Goal: Information Seeking & Learning: Learn about a topic

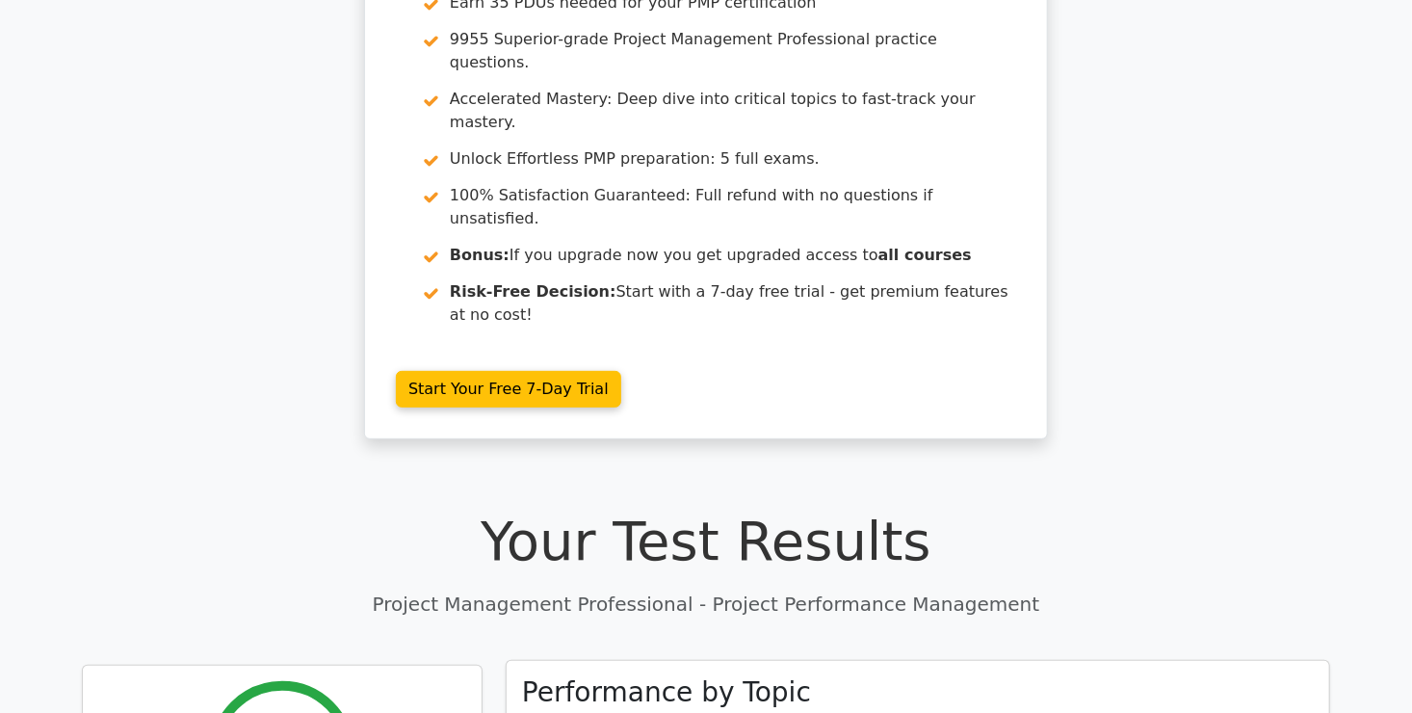
scroll to position [385, 0]
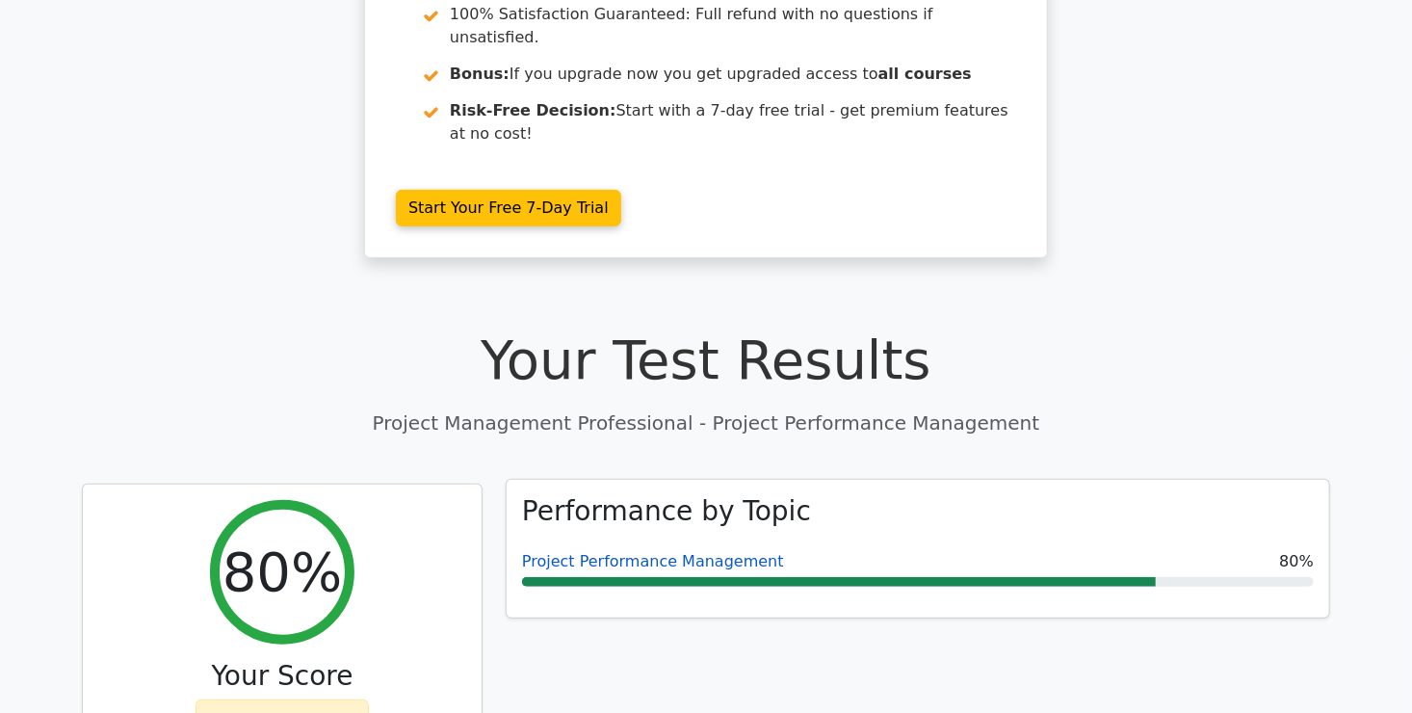
click at [629, 552] on link "Project Performance Management" at bounding box center [653, 561] width 262 height 18
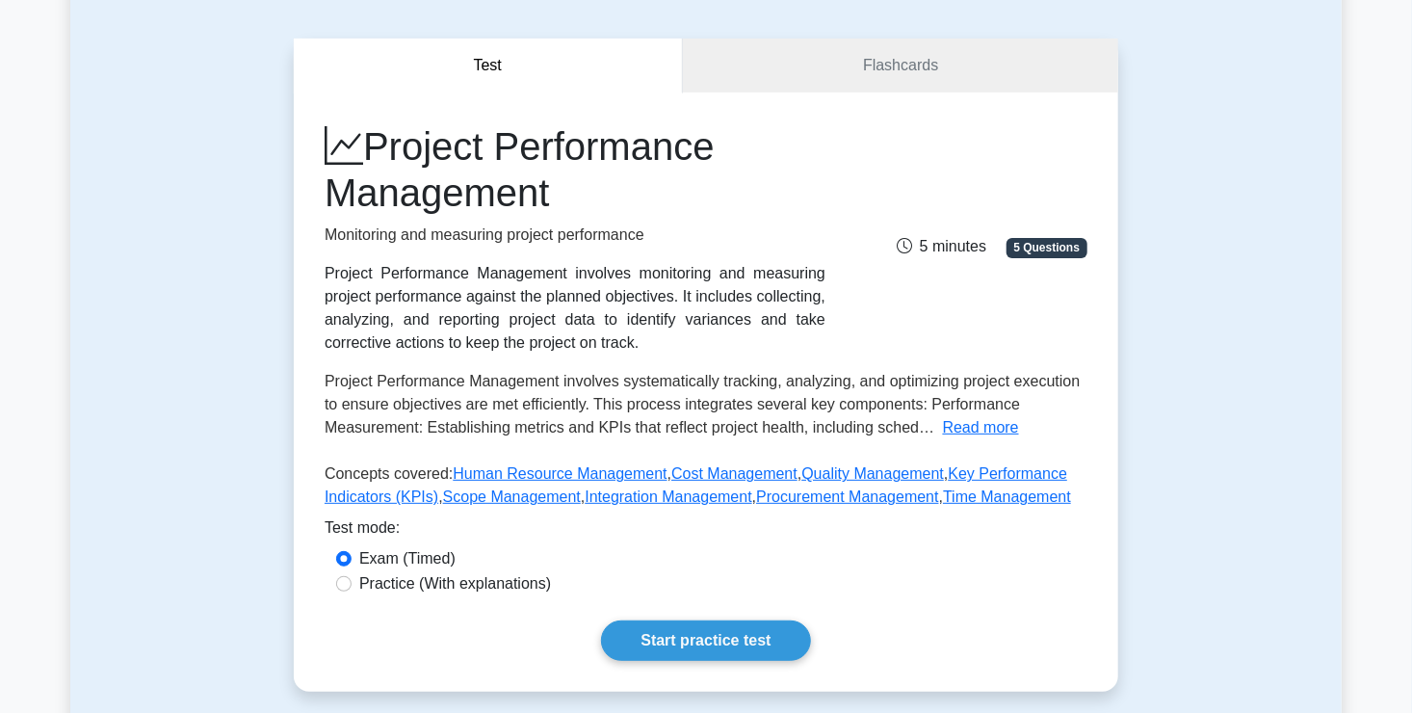
scroll to position [193, 0]
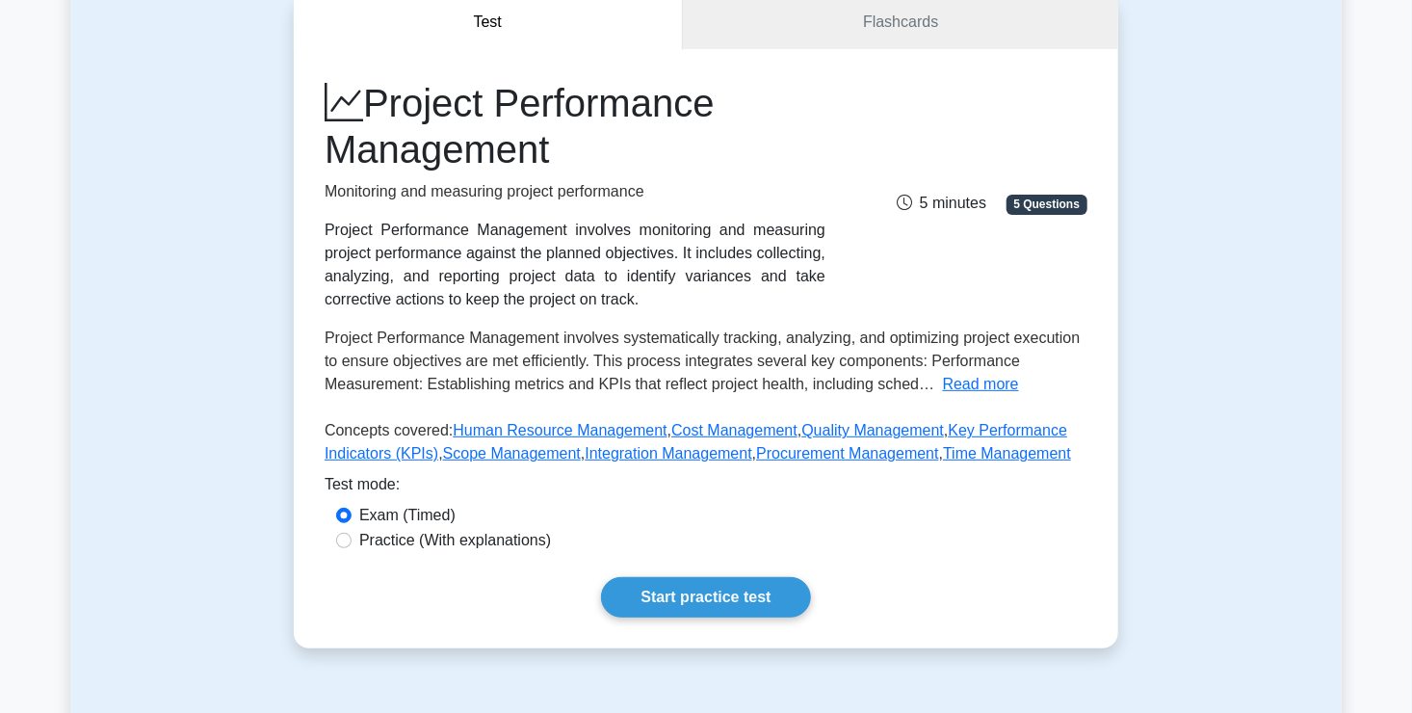
click at [826, 489] on div "Test mode:" at bounding box center [706, 488] width 763 height 31
click at [834, 495] on div "Test mode:" at bounding box center [706, 488] width 763 height 31
click at [845, 493] on div "Test mode:" at bounding box center [706, 488] width 763 height 31
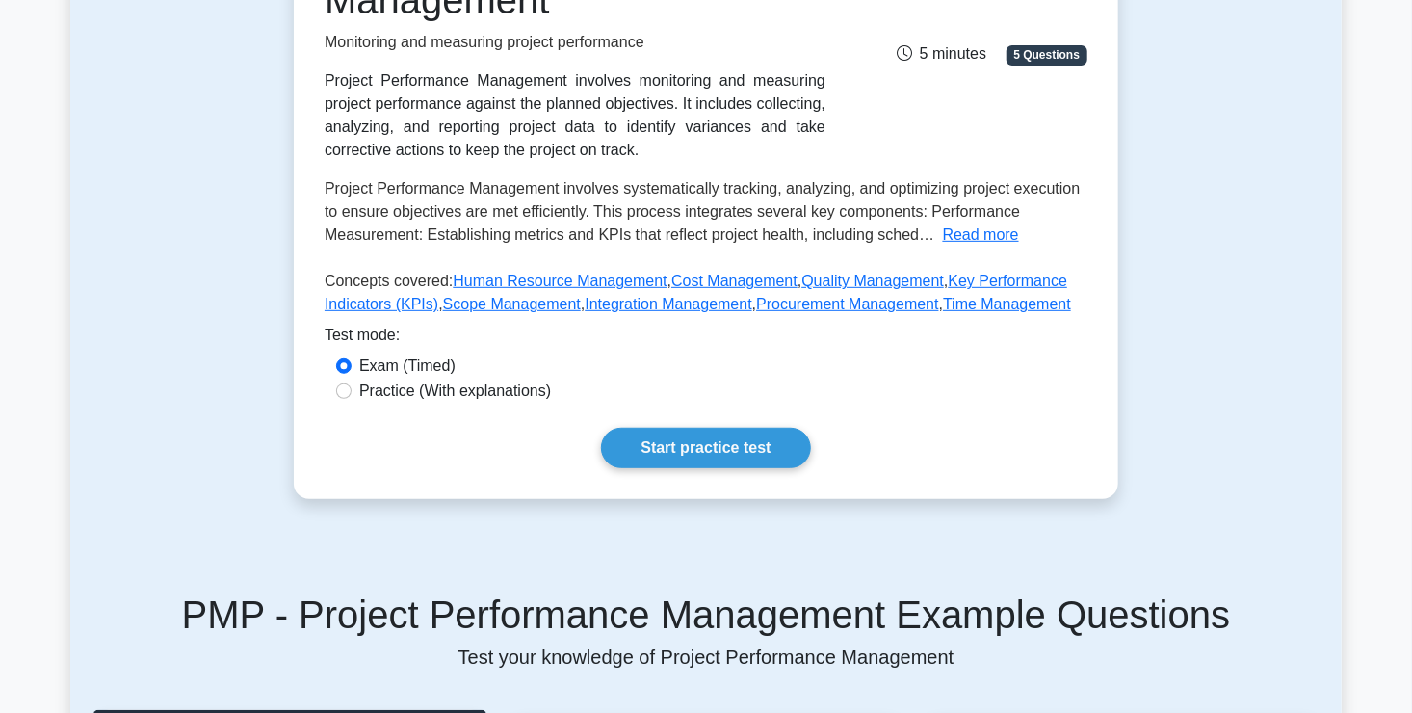
scroll to position [224, 0]
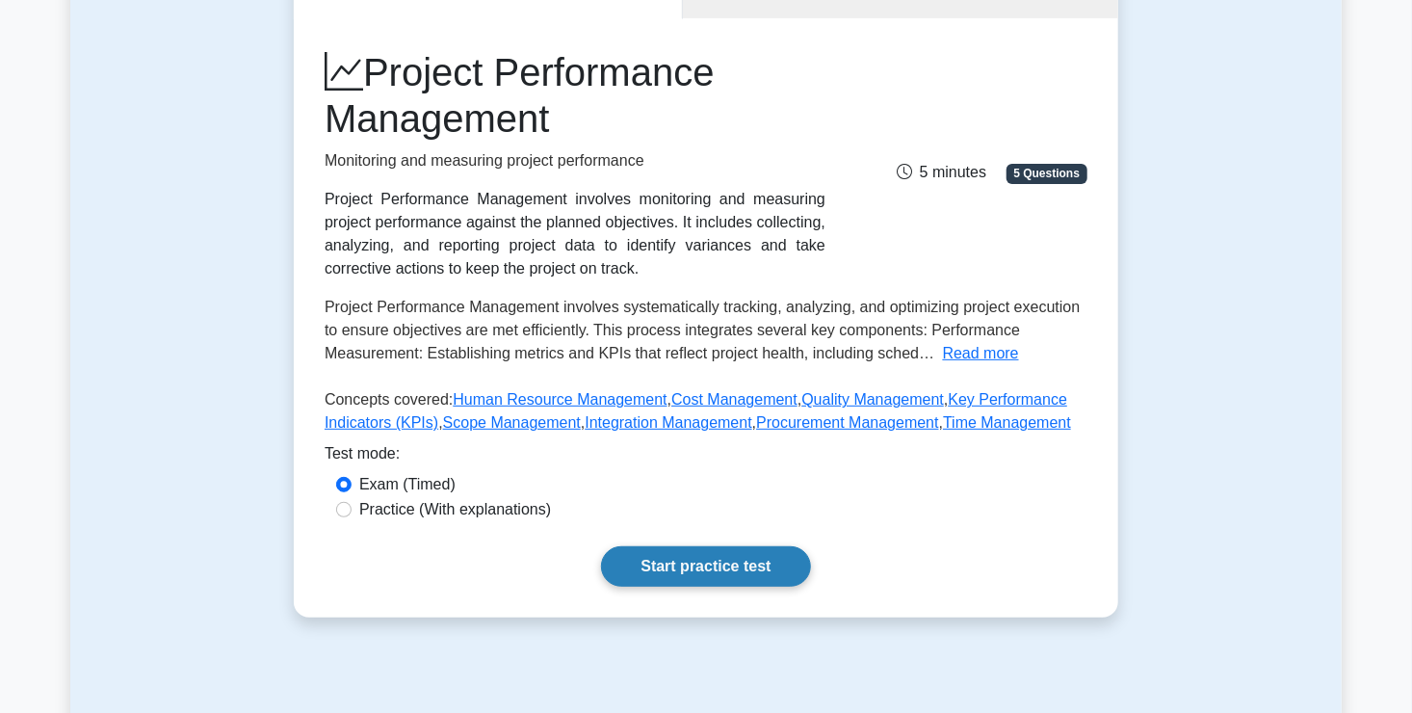
click at [670, 565] on link "Start practice test" at bounding box center [705, 566] width 209 height 40
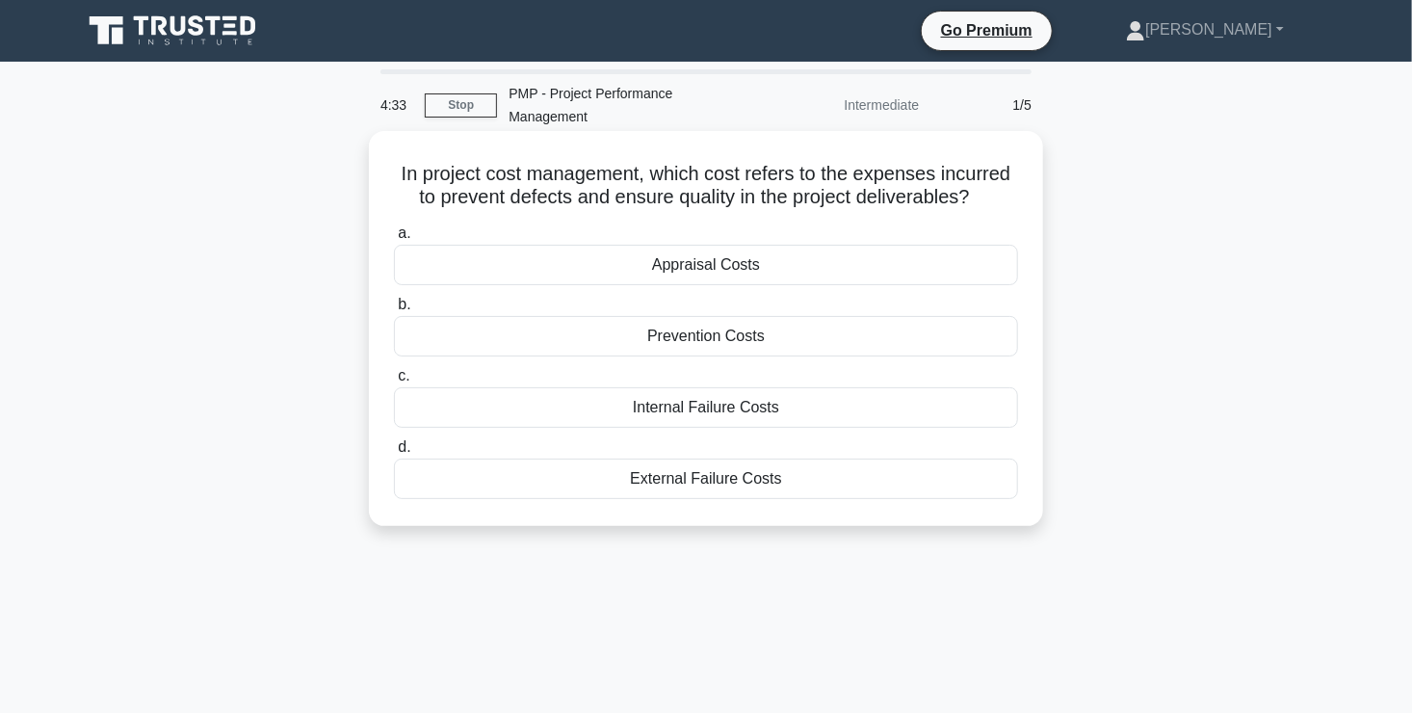
click at [729, 340] on div "Prevention Costs" at bounding box center [706, 336] width 624 height 40
click at [394, 311] on input "b. Prevention Costs" at bounding box center [394, 305] width 0 height 13
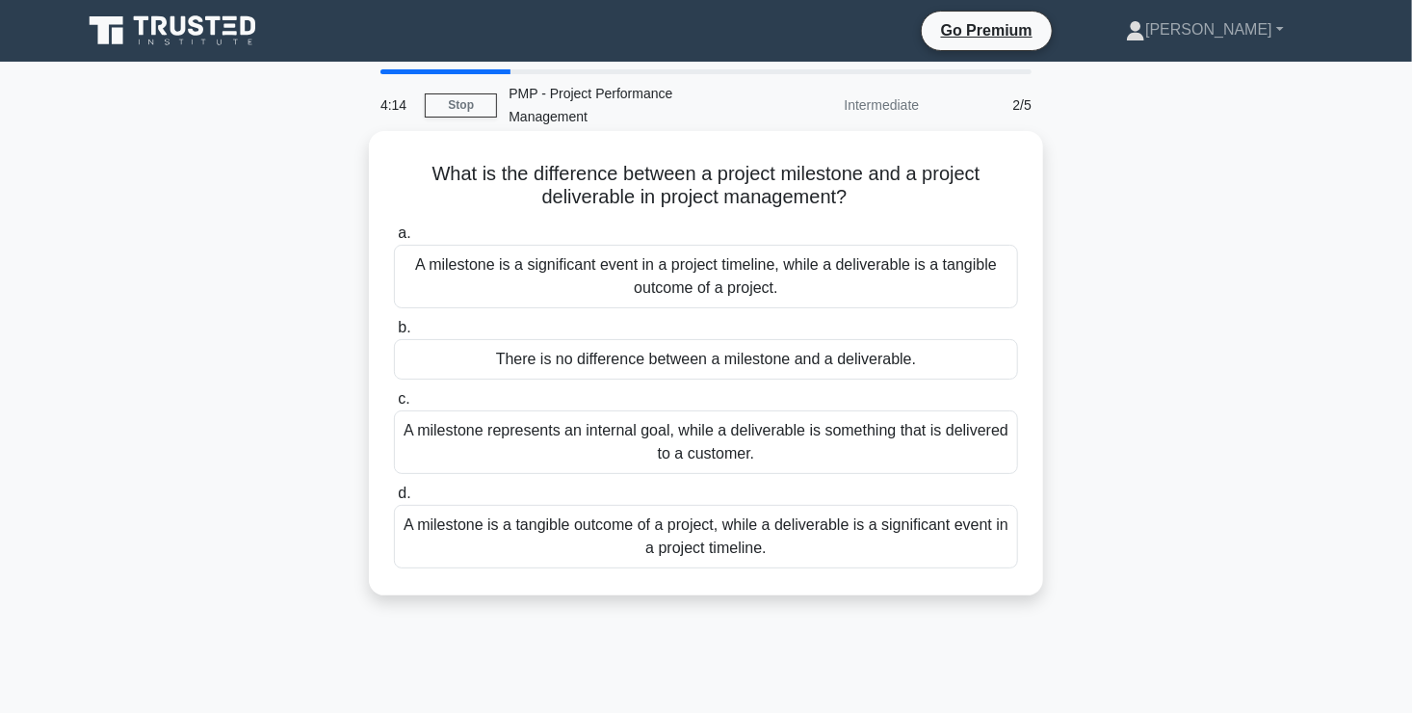
click at [741, 283] on div "A milestone is a significant event in a project timeline, while a deliverable i…" at bounding box center [706, 277] width 624 height 64
click at [394, 240] on input "a. A milestone is a significant event in a project timeline, while a deliverabl…" at bounding box center [394, 233] width 0 height 13
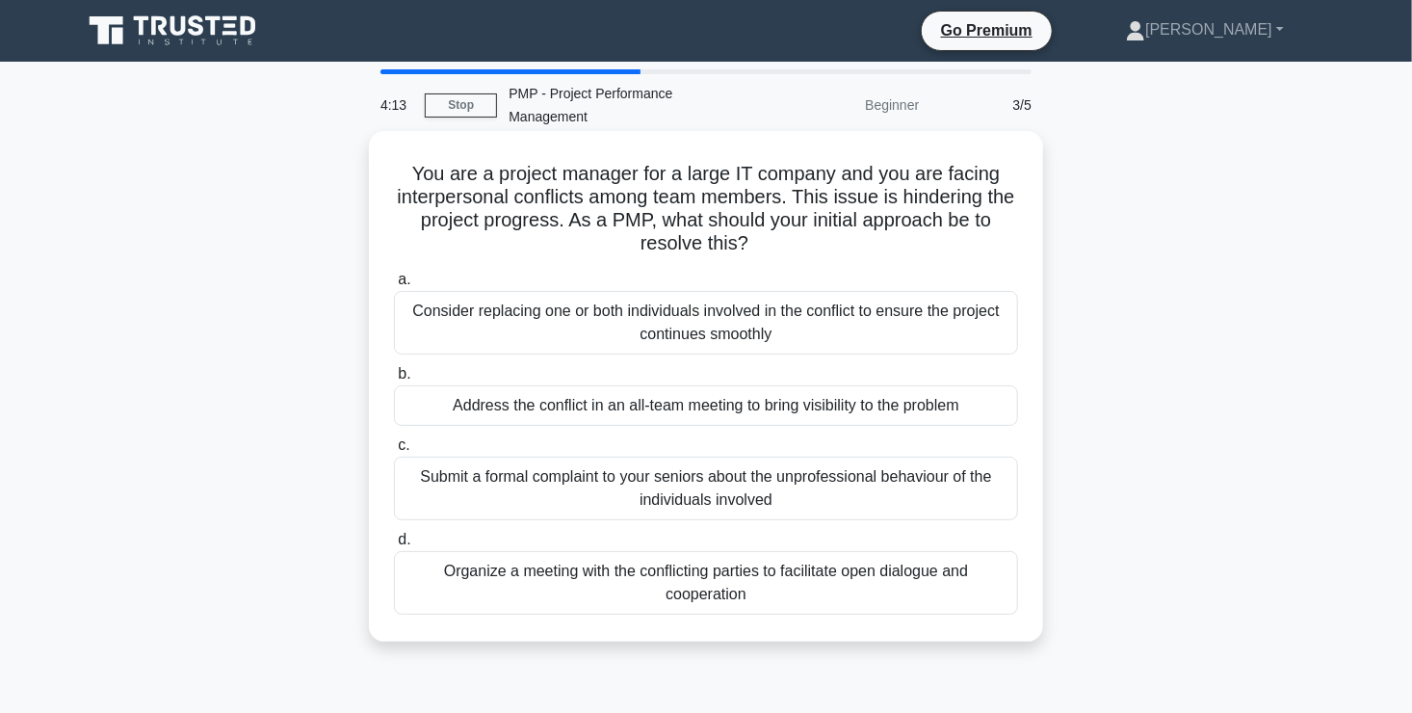
drag, startPoint x: 621, startPoint y: 215, endPoint x: 658, endPoint y: 248, distance: 49.1
click at [625, 230] on h5 "You are a project manager for a large IT company and you are facing interperson…" at bounding box center [706, 209] width 628 height 94
click at [616, 590] on div "Organize a meeting with the conflicting parties to facilitate open dialogue and…" at bounding box center [706, 583] width 624 height 64
click at [394, 546] on input "d. Organize a meeting with the conflicting parties to facilitate open dialogue …" at bounding box center [394, 540] width 0 height 13
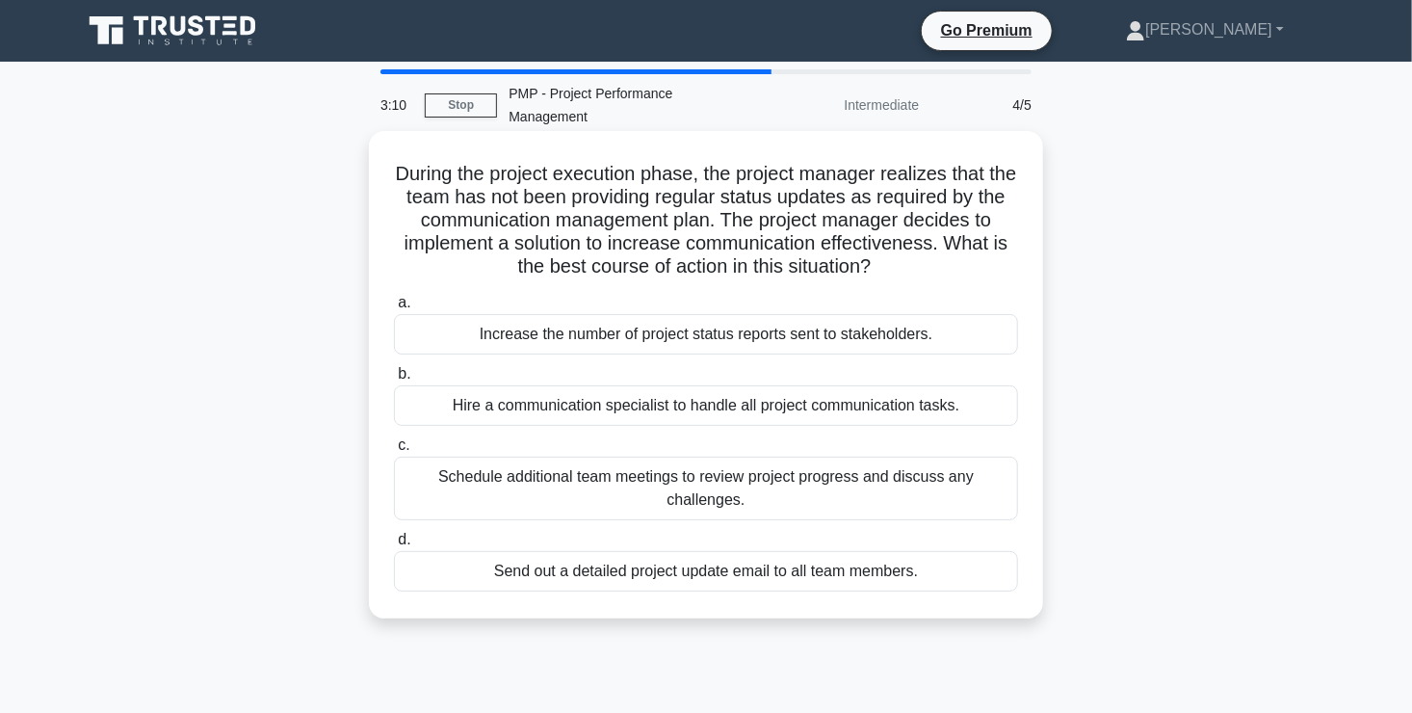
click at [543, 488] on div "Schedule additional team meetings to review project progress and discuss any ch…" at bounding box center [706, 489] width 624 height 64
click at [394, 452] on input "c. Schedule additional team meetings to review project progress and discuss any…" at bounding box center [394, 445] width 0 height 13
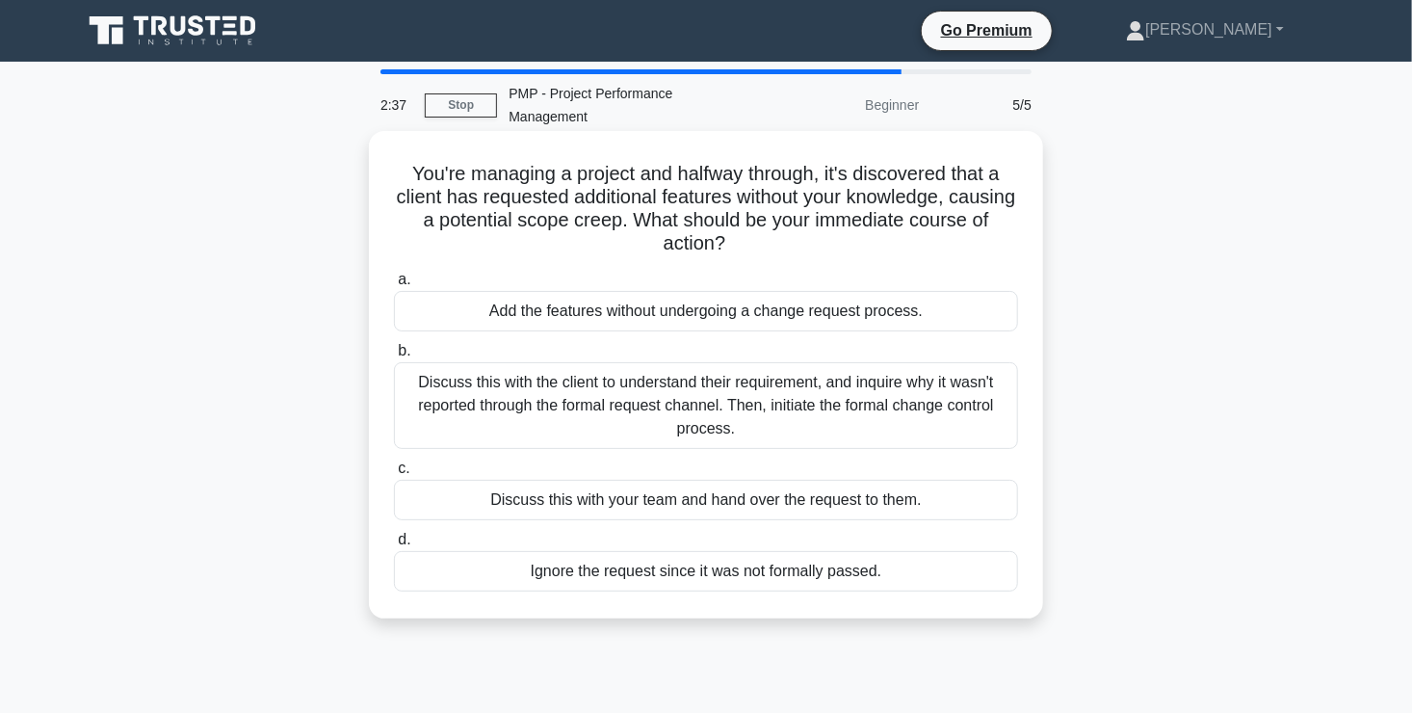
click at [810, 413] on div "Discuss this with the client to understand their requirement, and inquire why i…" at bounding box center [706, 405] width 624 height 87
click at [394, 357] on input "b. Discuss this with the client to understand their requirement, and inquire wh…" at bounding box center [394, 351] width 0 height 13
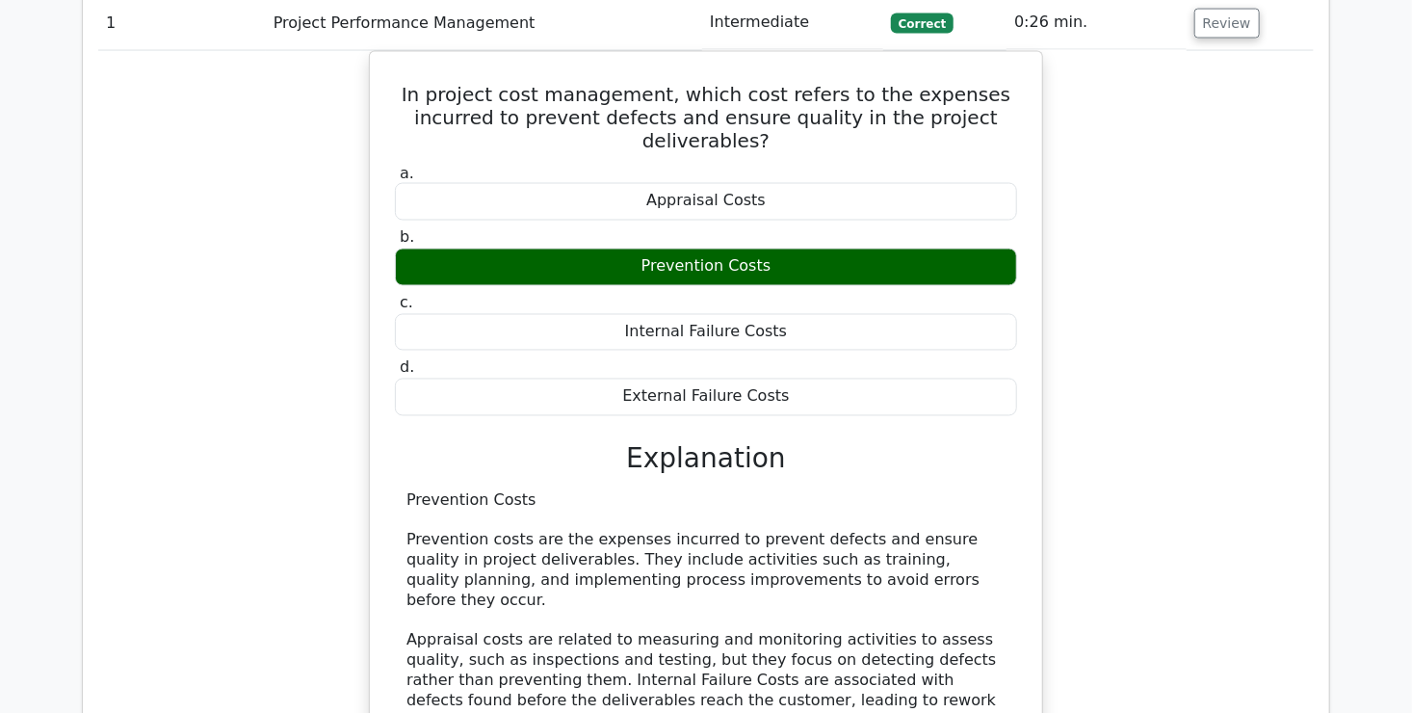
scroll to position [1969, 0]
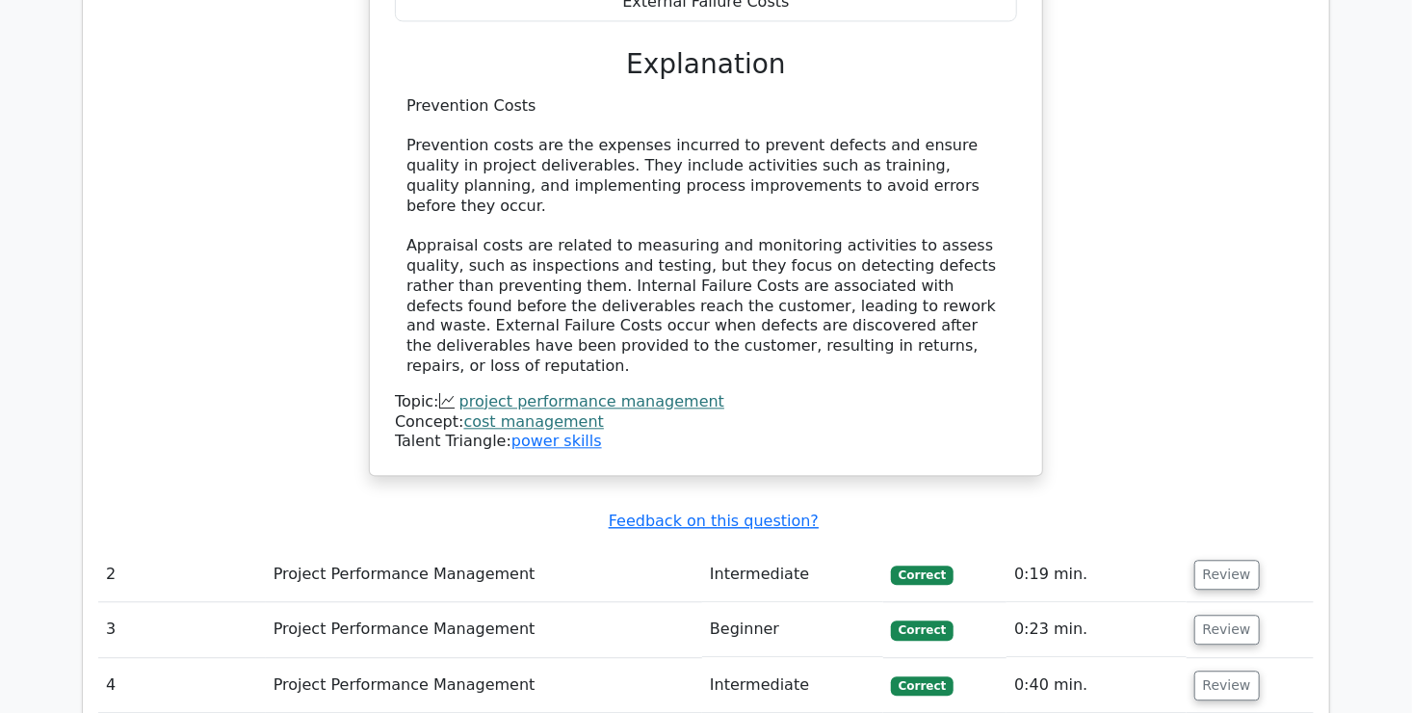
click at [491, 412] on link "cost management" at bounding box center [534, 421] width 140 height 18
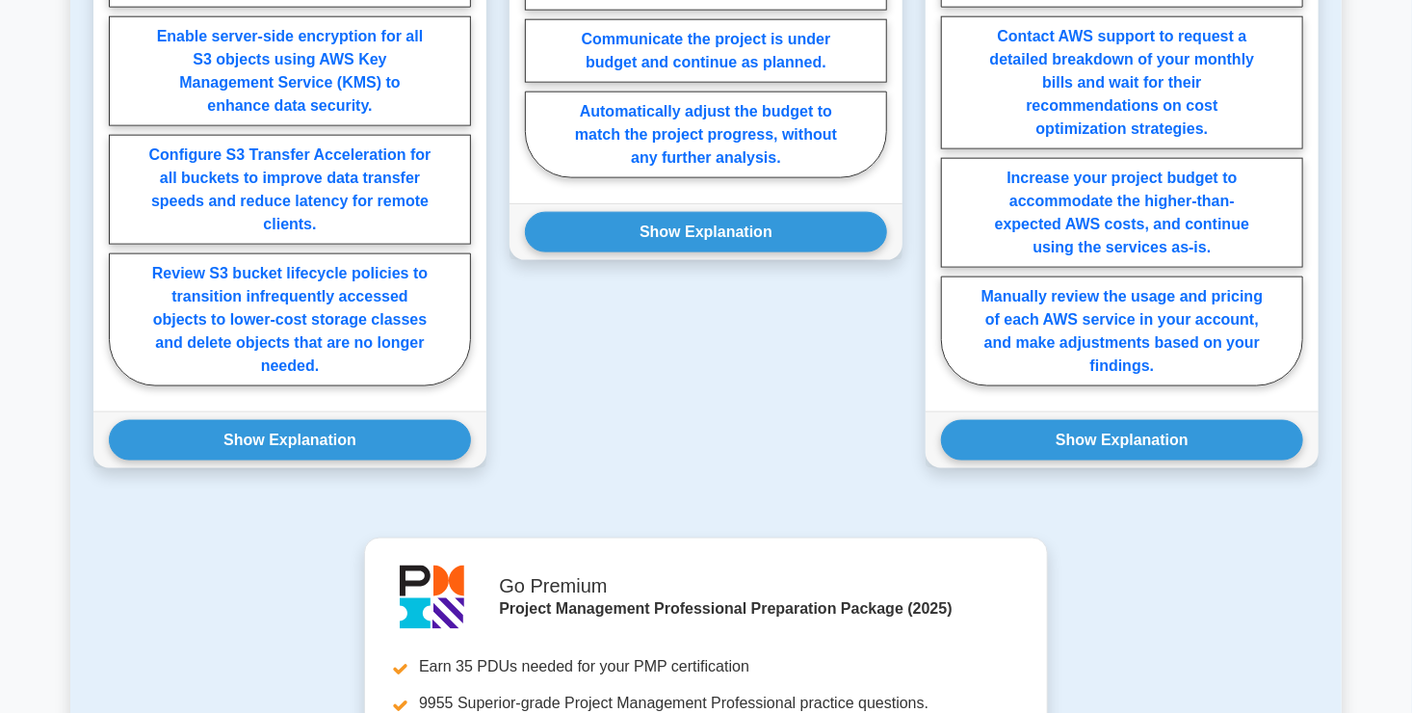
scroll to position [1156, 0]
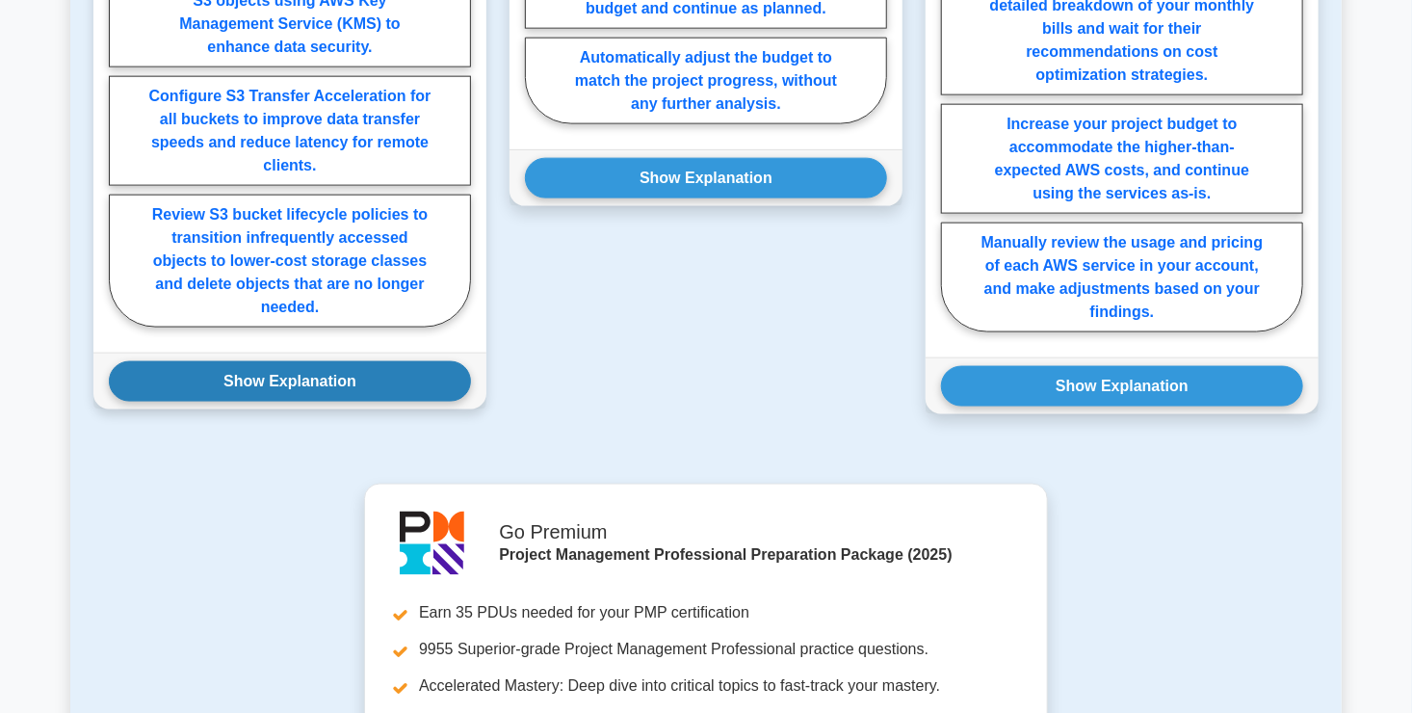
click at [351, 386] on button "Show Explanation" at bounding box center [290, 381] width 362 height 40
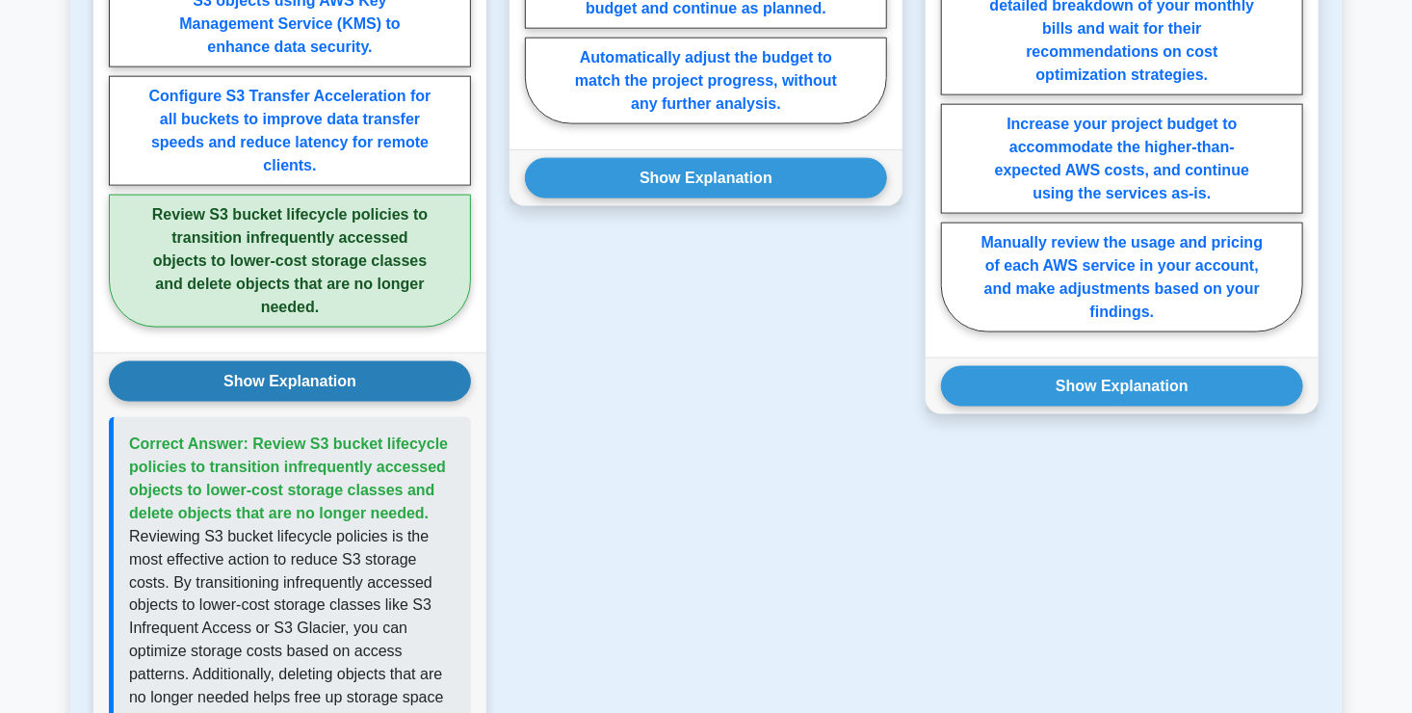
scroll to position [1542, 0]
